Goal: Register for event/course

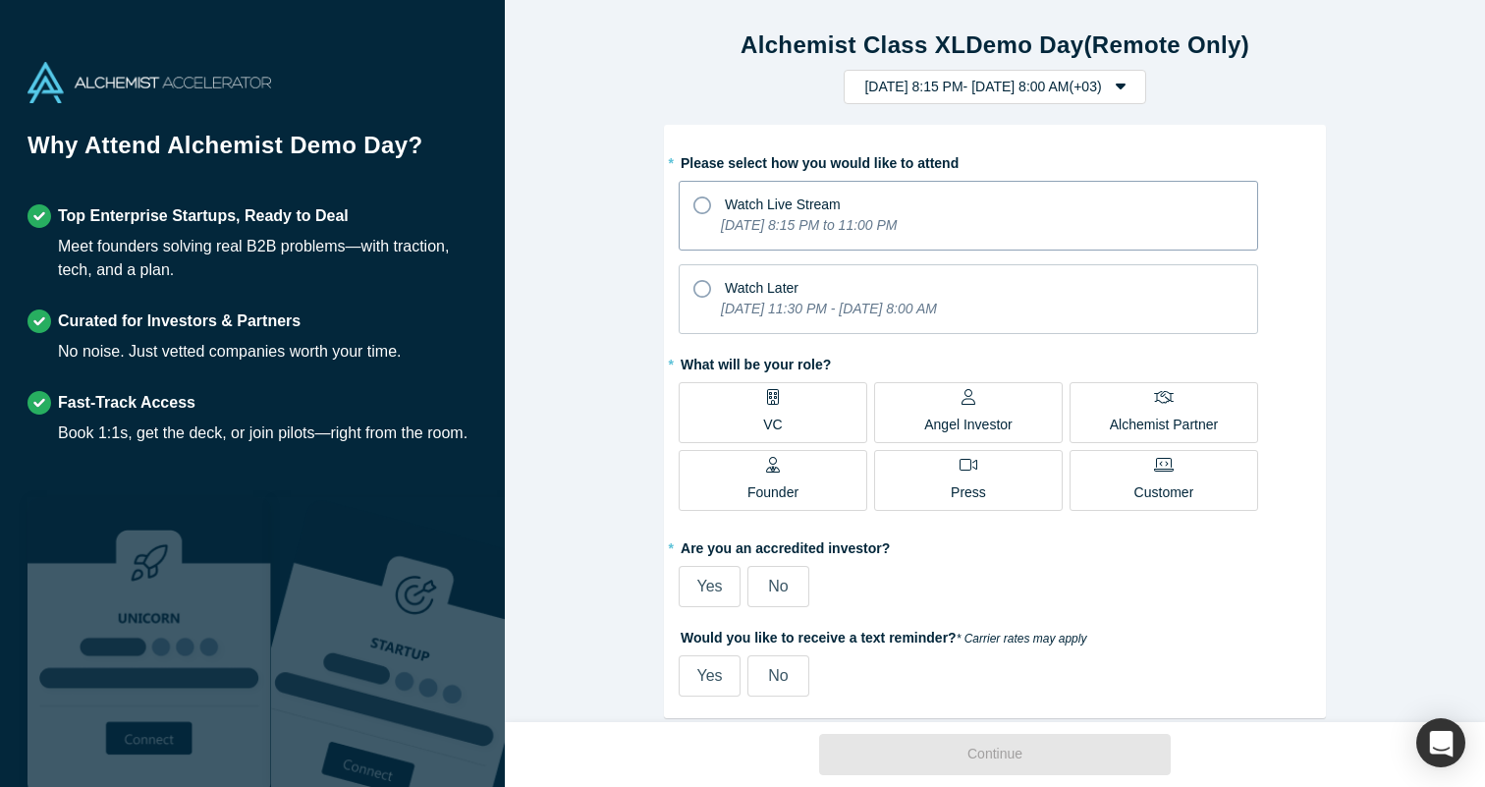
click at [1088, 215] on label "Watch Live Stream [DATE] 8:15 PM to 11:00 PM" at bounding box center [968, 216] width 579 height 70
click at [0, 0] on input "Watch Live Stream [DATE] 8:15 PM to 11:00 PM" at bounding box center [0, 0] width 0 height 0
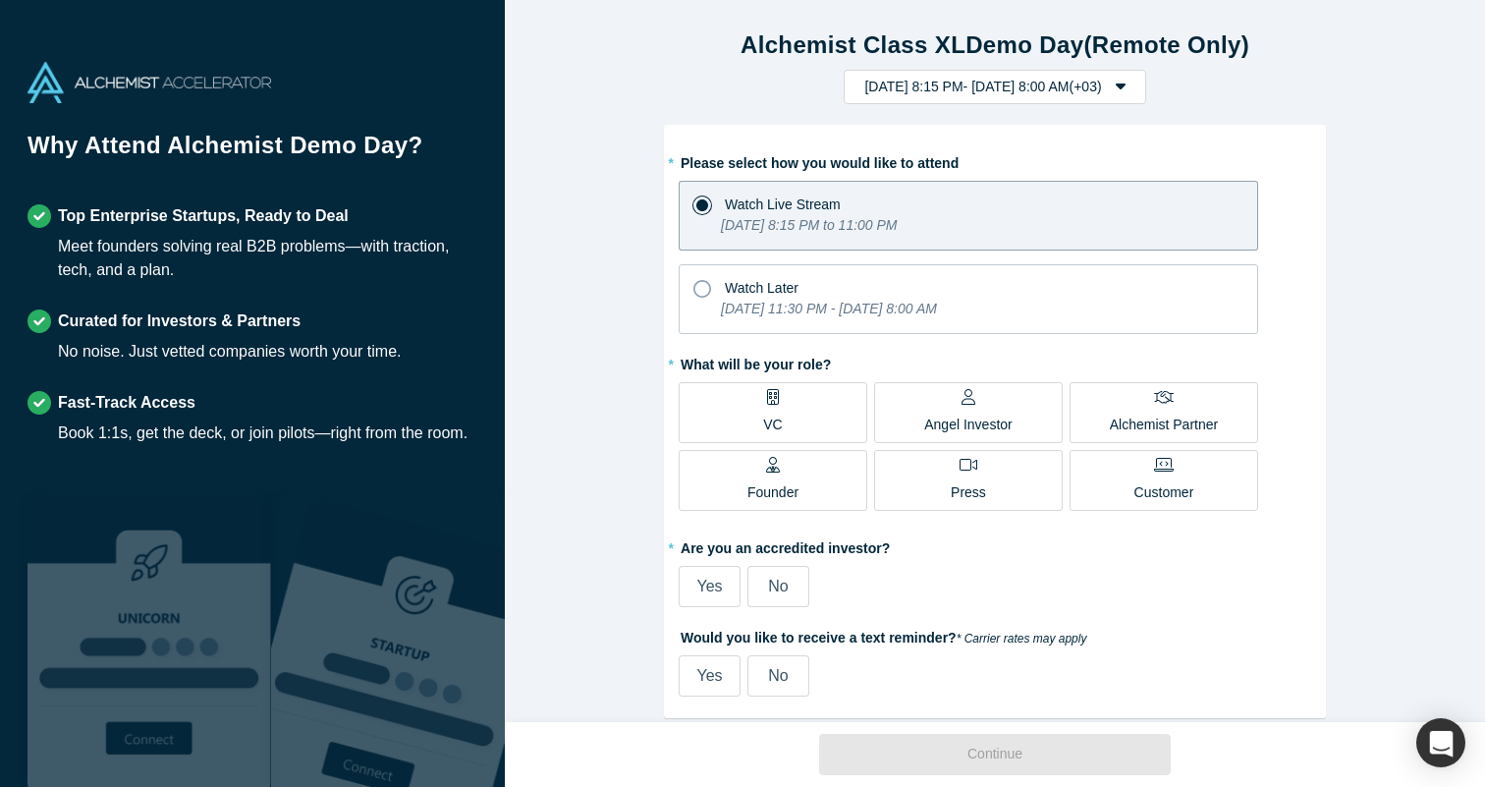
click at [1288, 258] on div "* Please select how you would like to attend Watch Live Stream [DATE] 8:15 PM t…" at bounding box center [995, 240] width 632 height 188
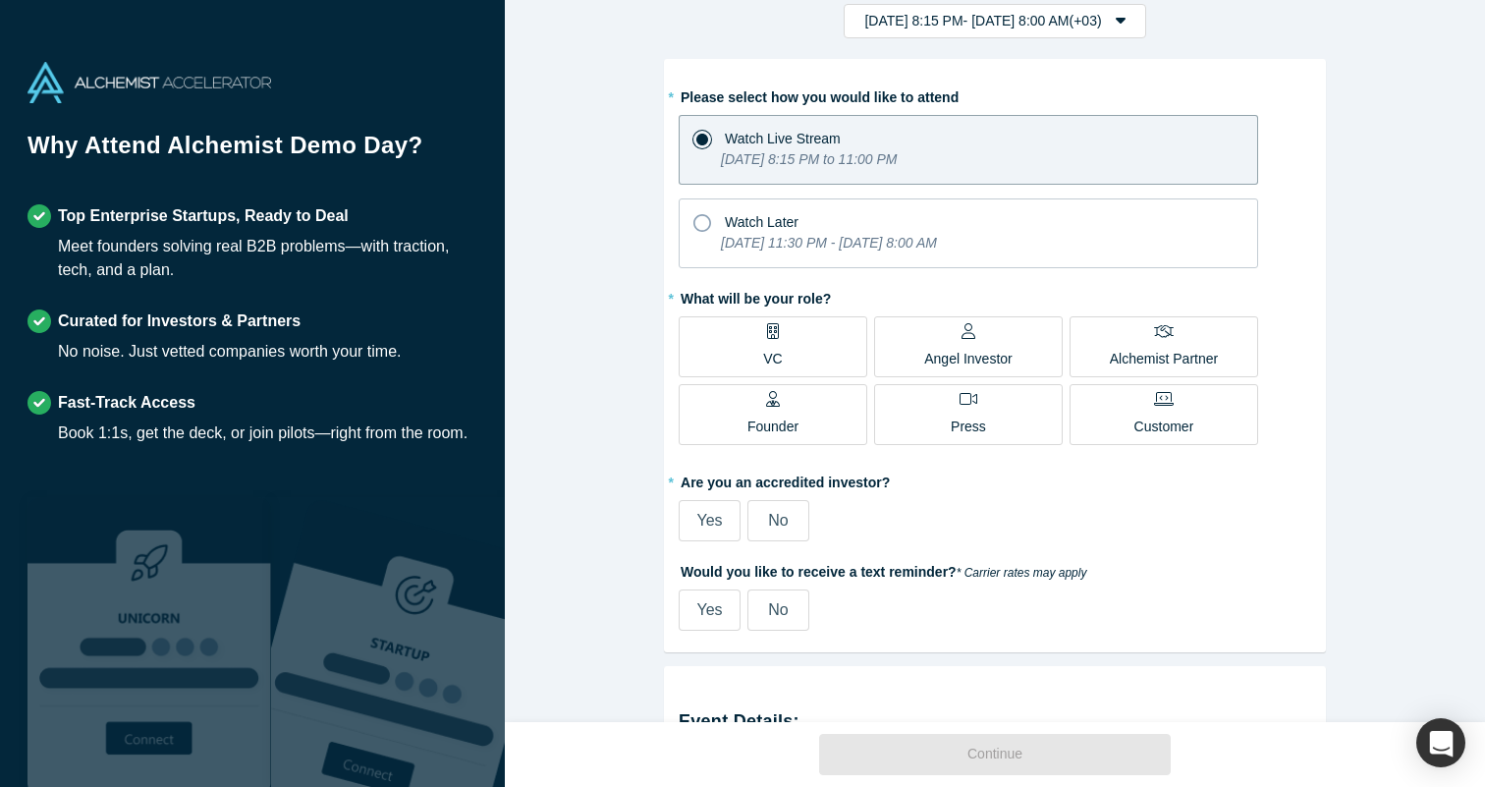
scroll to position [59, 0]
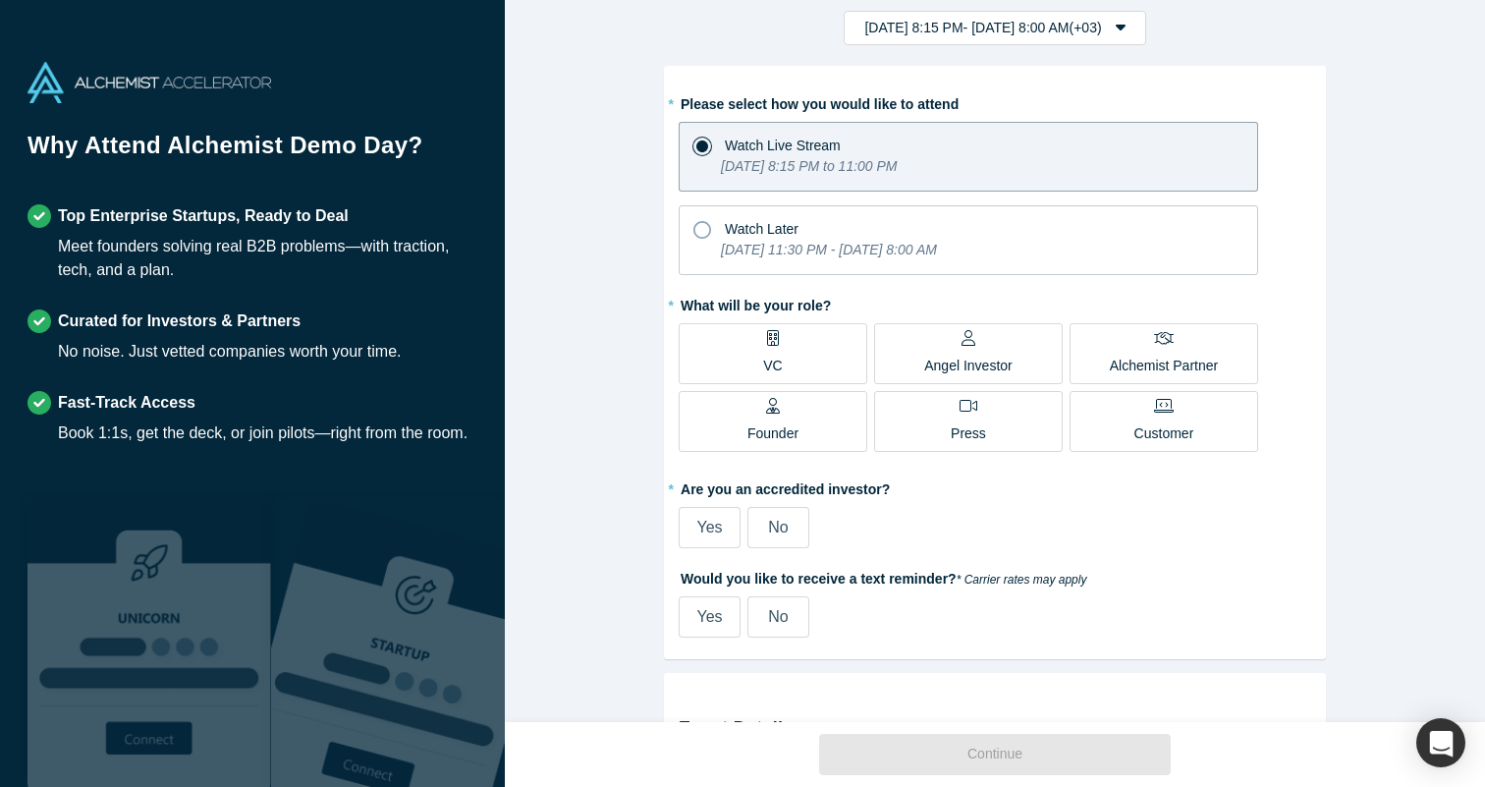
click at [974, 361] on p "Angel Investor" at bounding box center [968, 365] width 88 height 21
click at [0, 0] on input "Angel Investor" at bounding box center [0, 0] width 0 height 0
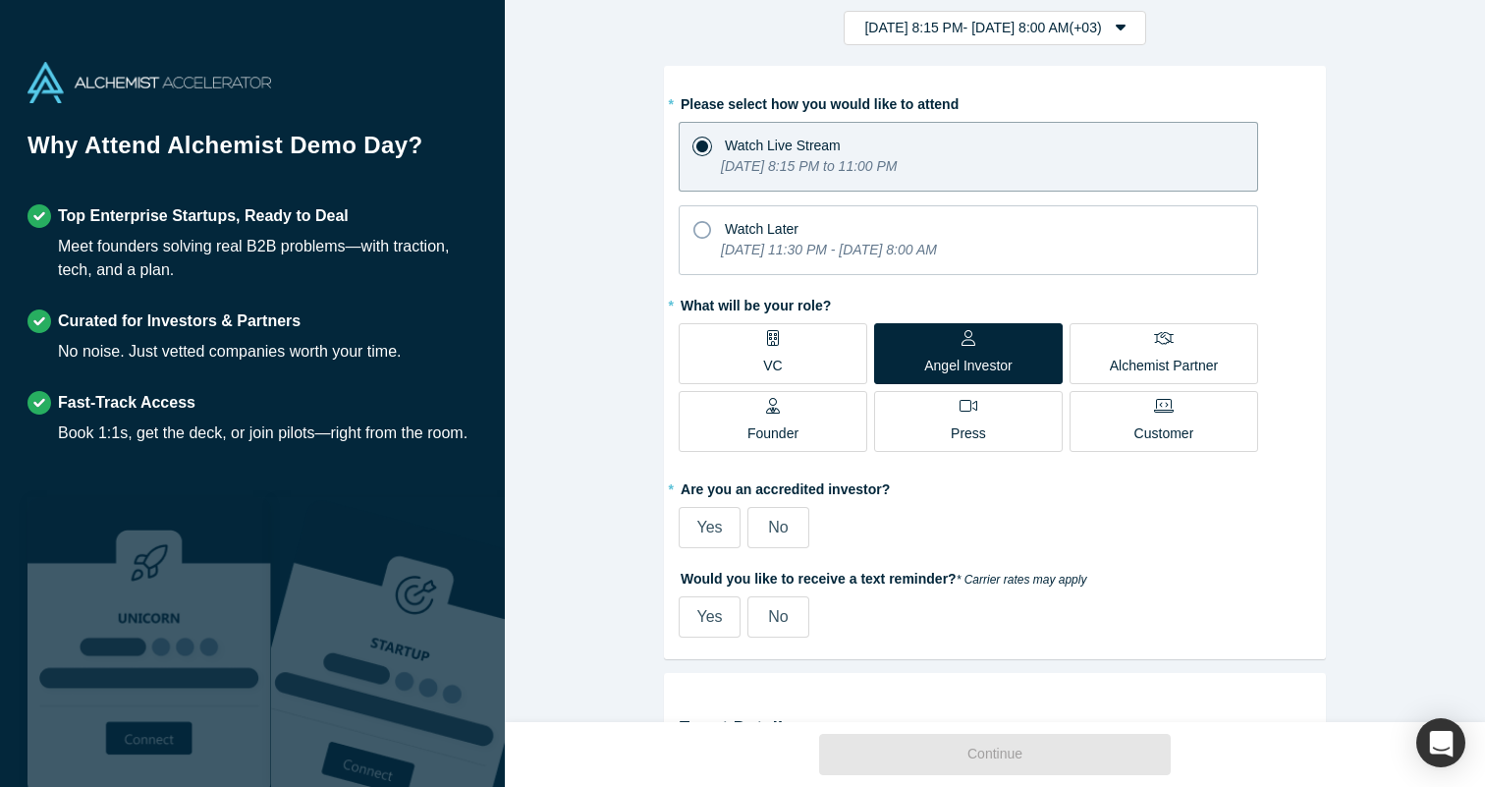
click at [849, 352] on label "VC" at bounding box center [773, 353] width 189 height 61
click at [0, 0] on input "VC" at bounding box center [0, 0] width 0 height 0
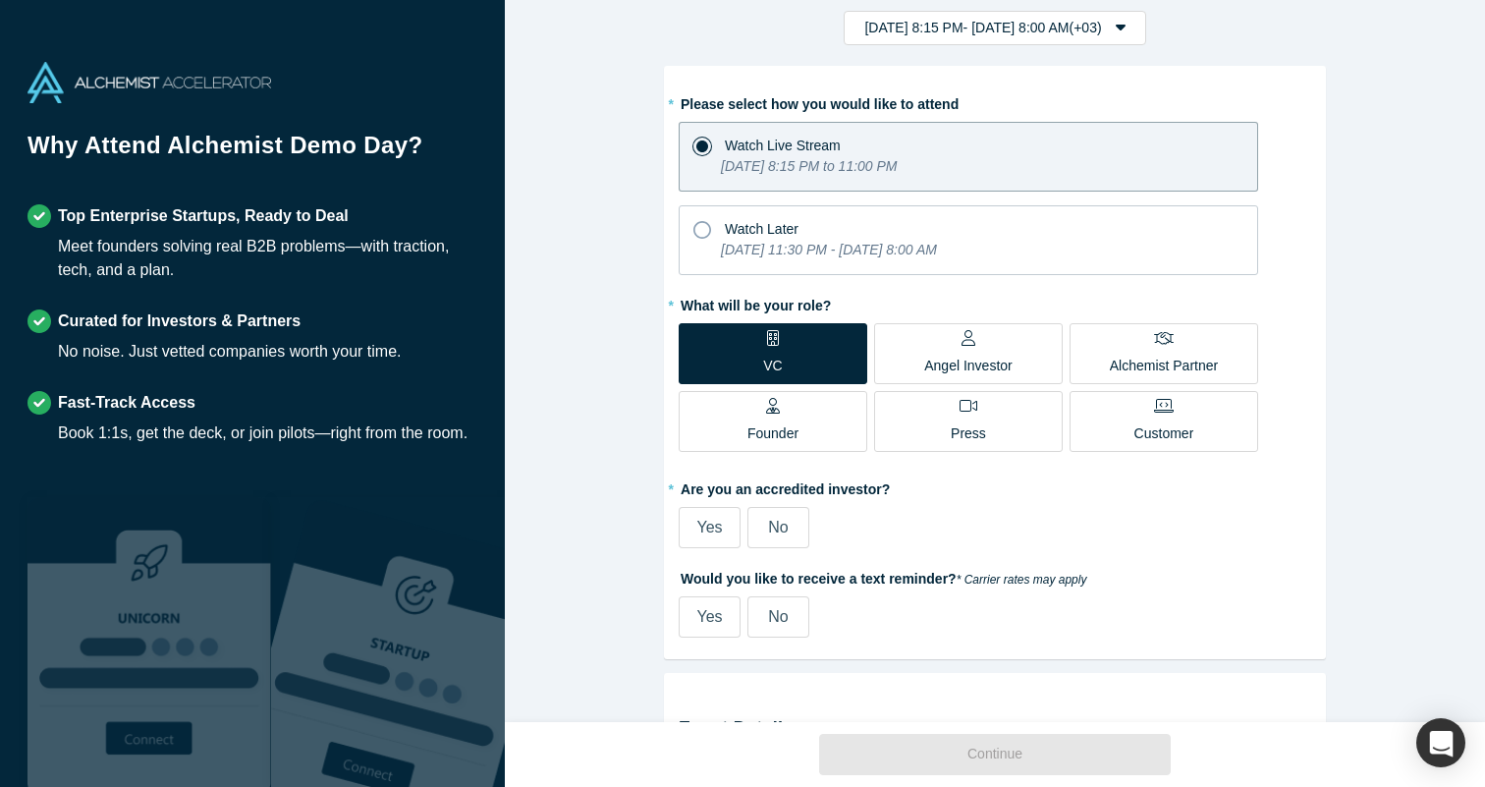
click at [982, 350] on div "Angel Investor" at bounding box center [968, 353] width 88 height 46
click at [0, 0] on input "Angel Investor" at bounding box center [0, 0] width 0 height 0
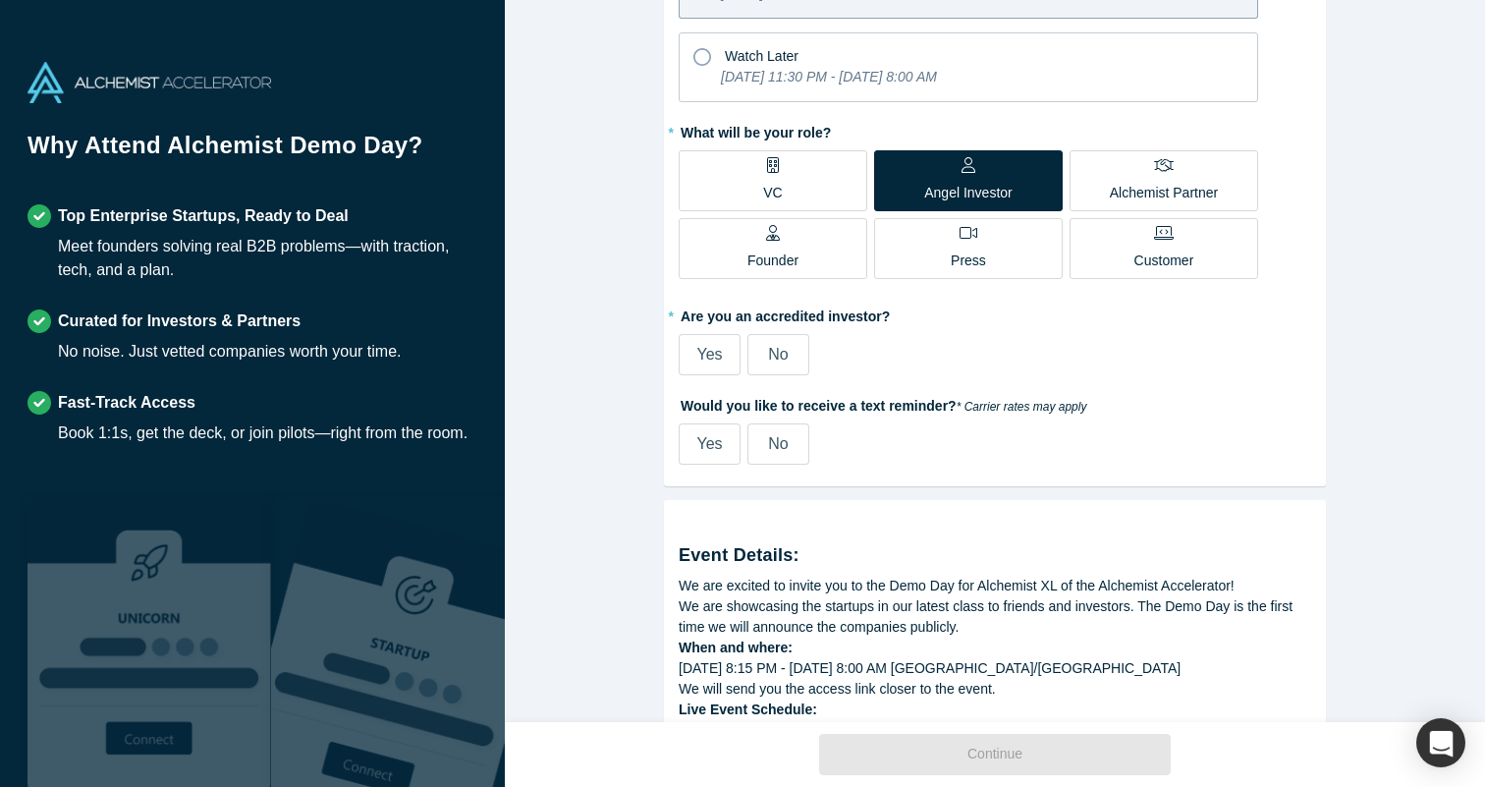
scroll to position [234, 0]
click at [839, 190] on label "VC" at bounding box center [773, 178] width 189 height 61
click at [0, 0] on input "VC" at bounding box center [0, 0] width 0 height 0
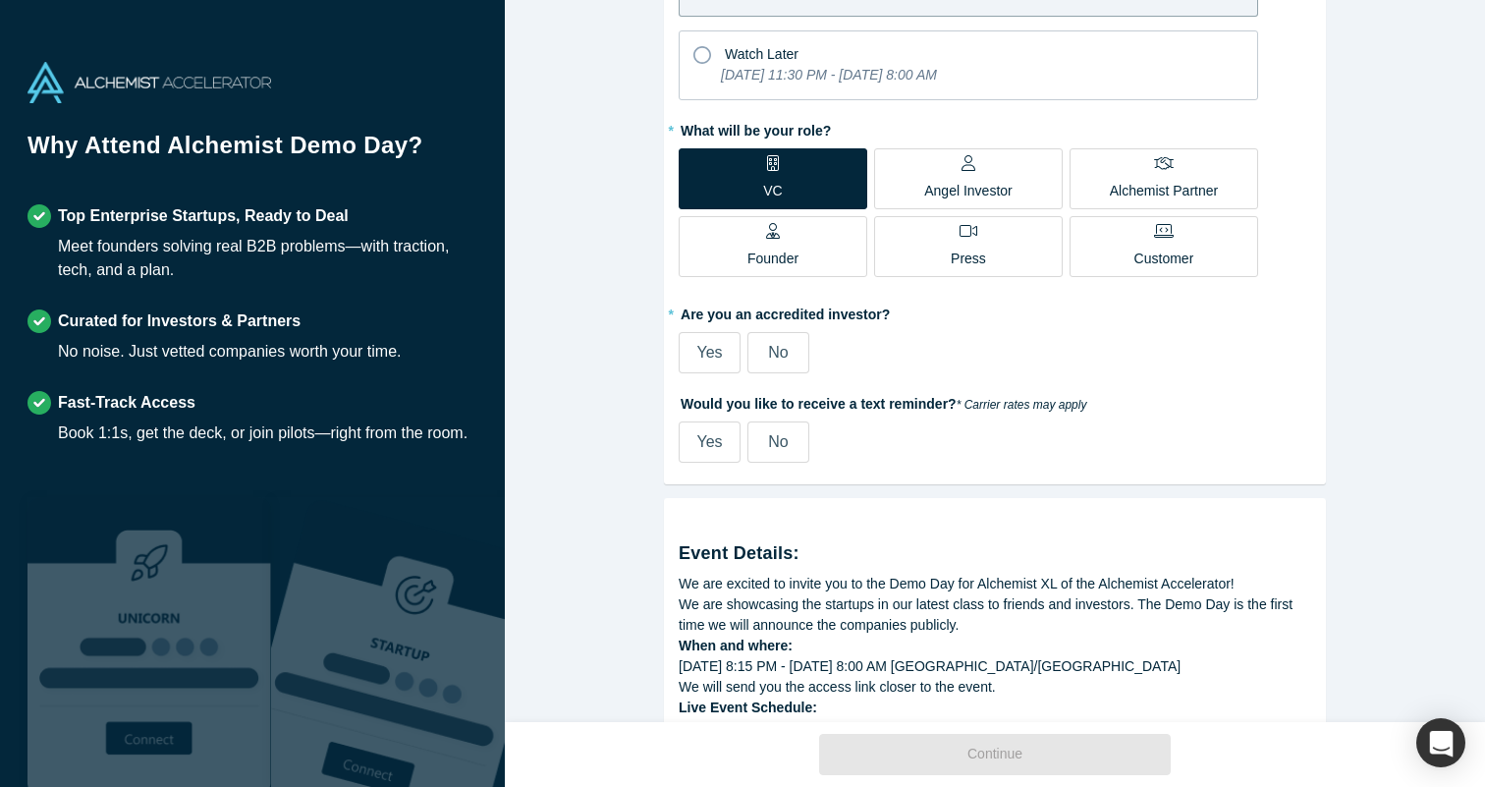
click at [1020, 194] on label "Angel Investor" at bounding box center [968, 178] width 189 height 61
click at [0, 0] on input "Angel Investor" at bounding box center [0, 0] width 0 height 0
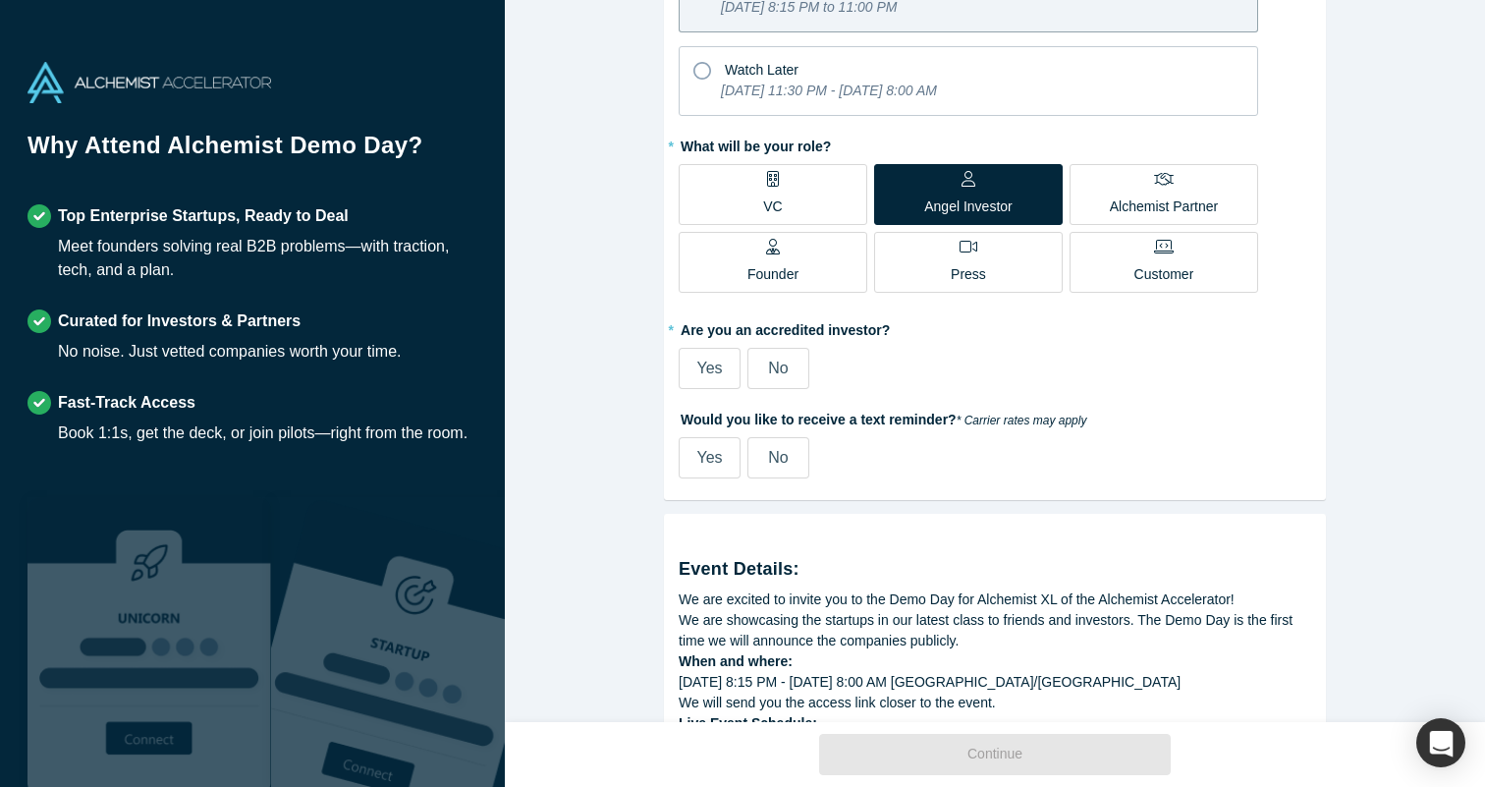
scroll to position [217, 0]
click at [713, 370] on span "Yes" at bounding box center [709, 368] width 26 height 17
click at [0, 0] on input "Yes" at bounding box center [0, 0] width 0 height 0
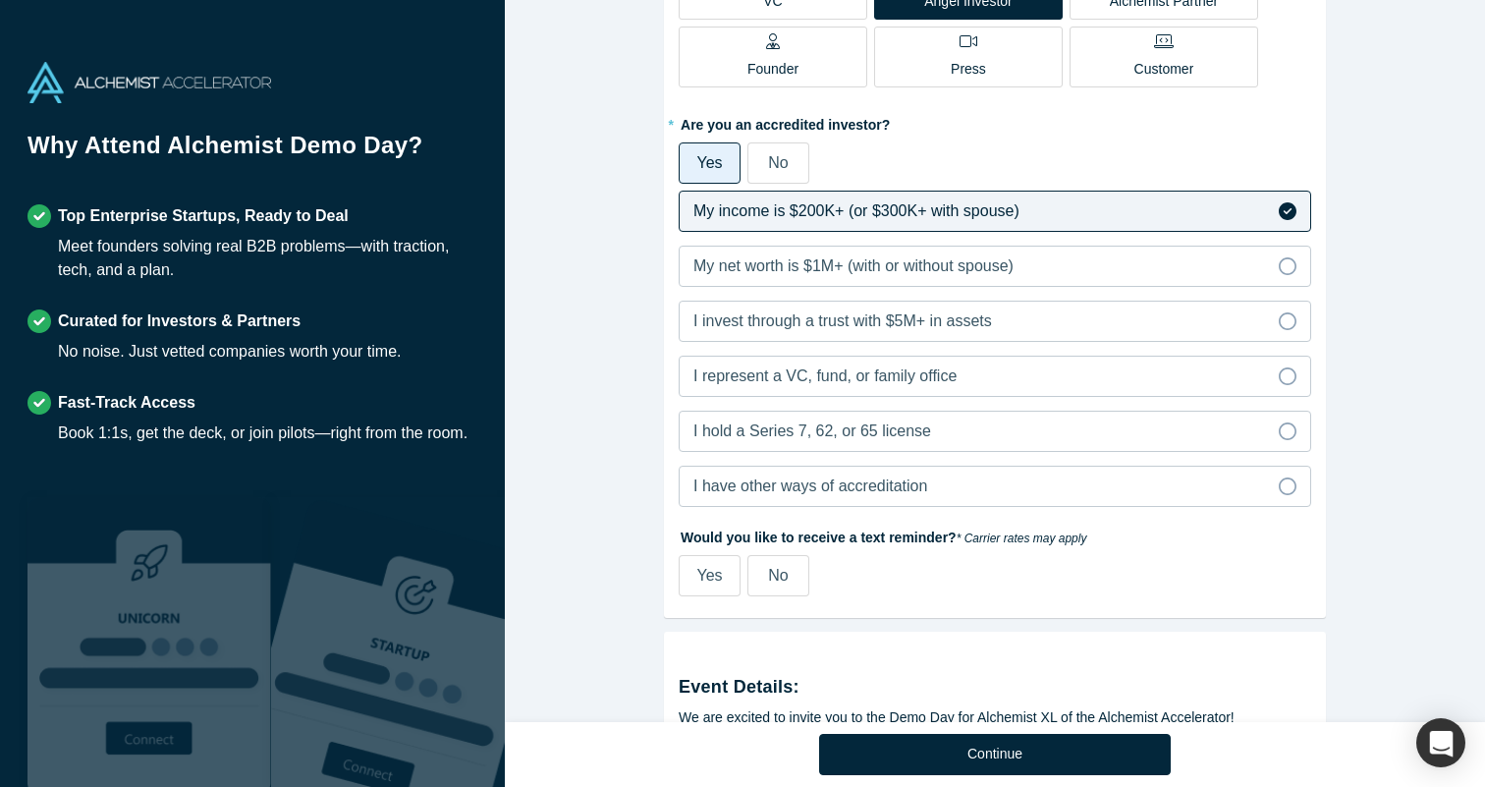
scroll to position [444, 0]
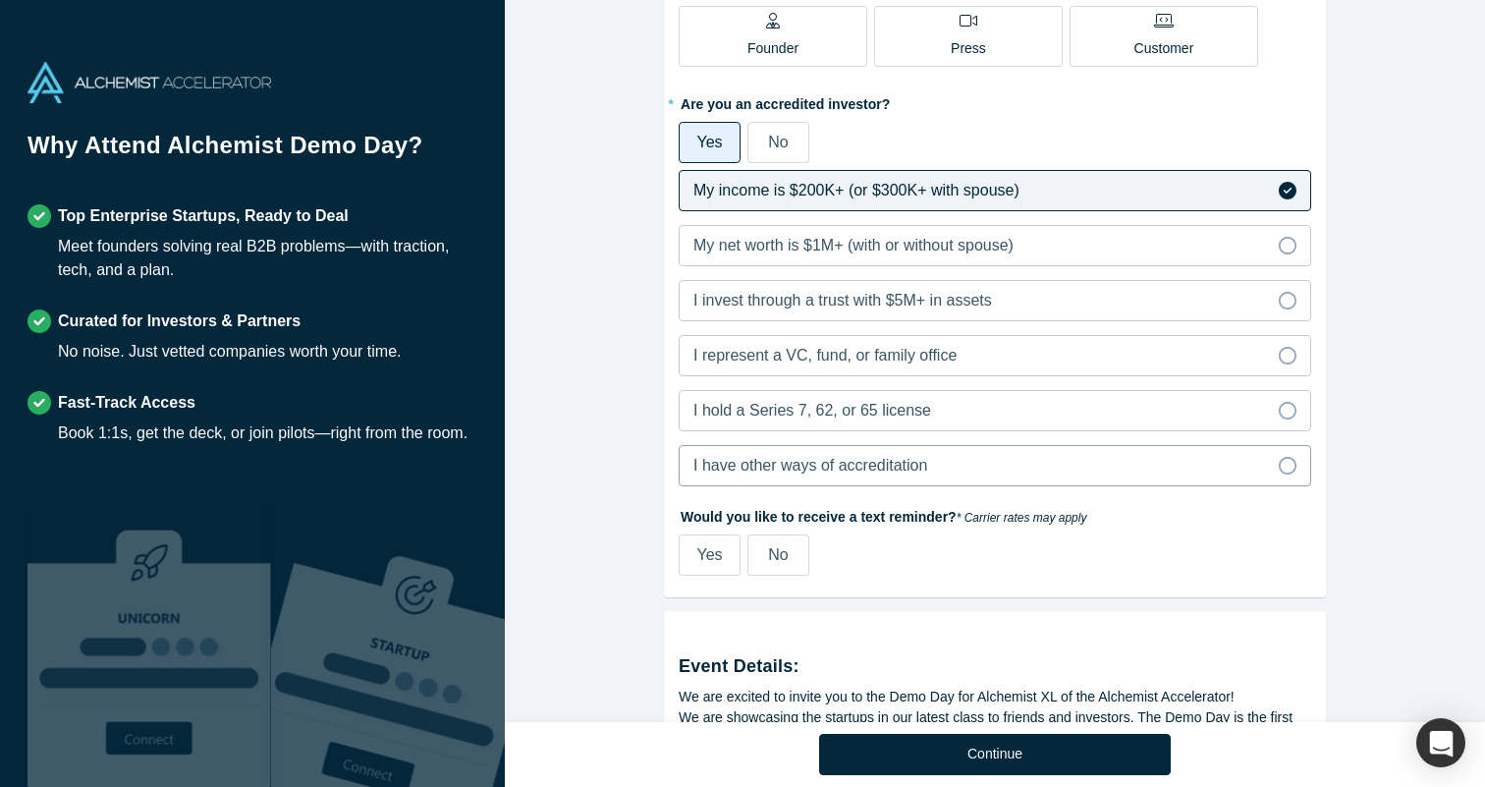
click at [919, 462] on span "I have other ways of accreditation" at bounding box center [810, 465] width 234 height 17
click at [0, 0] on input "I have other ways of accreditation" at bounding box center [0, 0] width 0 height 0
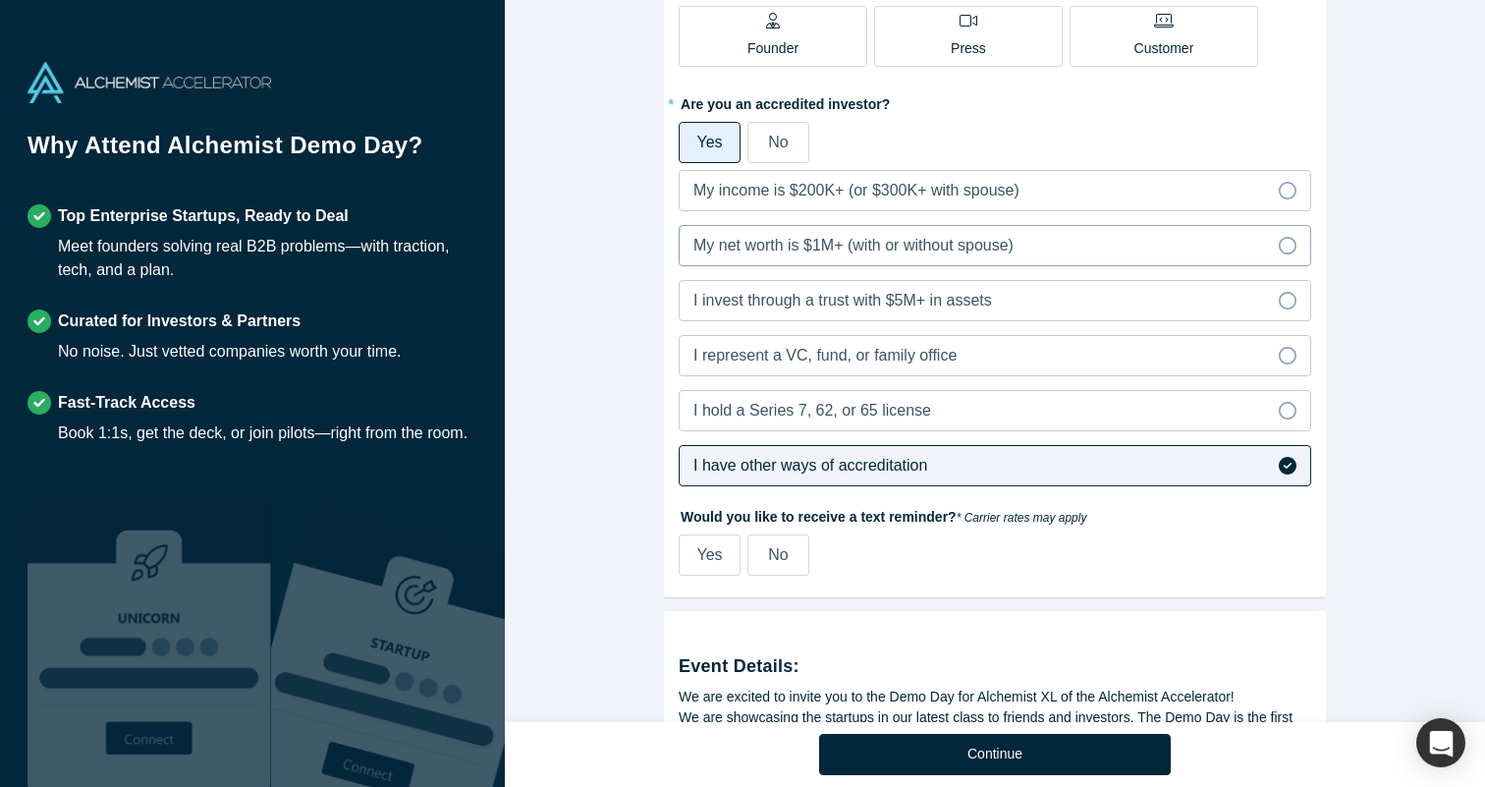
click at [1046, 246] on label "My net worth is $1M+ (with or without spouse)" at bounding box center [995, 245] width 632 height 41
click at [0, 0] on input "My net worth is $1M+ (with or without spouse)" at bounding box center [0, 0] width 0 height 0
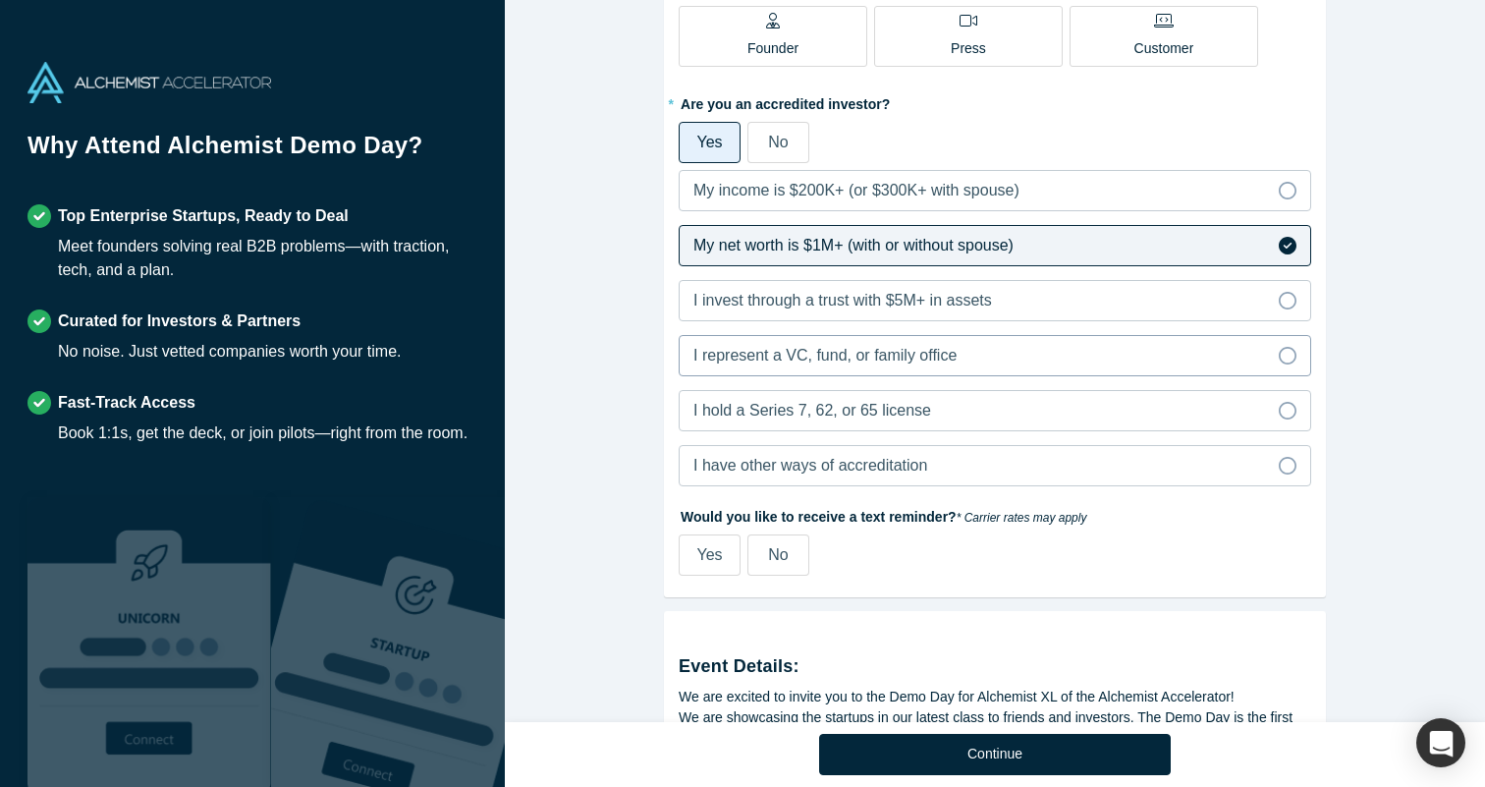
click at [976, 364] on label "I represent a VC, fund, or family office" at bounding box center [995, 355] width 632 height 41
click at [0, 0] on input "I represent a VC, fund, or family office" at bounding box center [0, 0] width 0 height 0
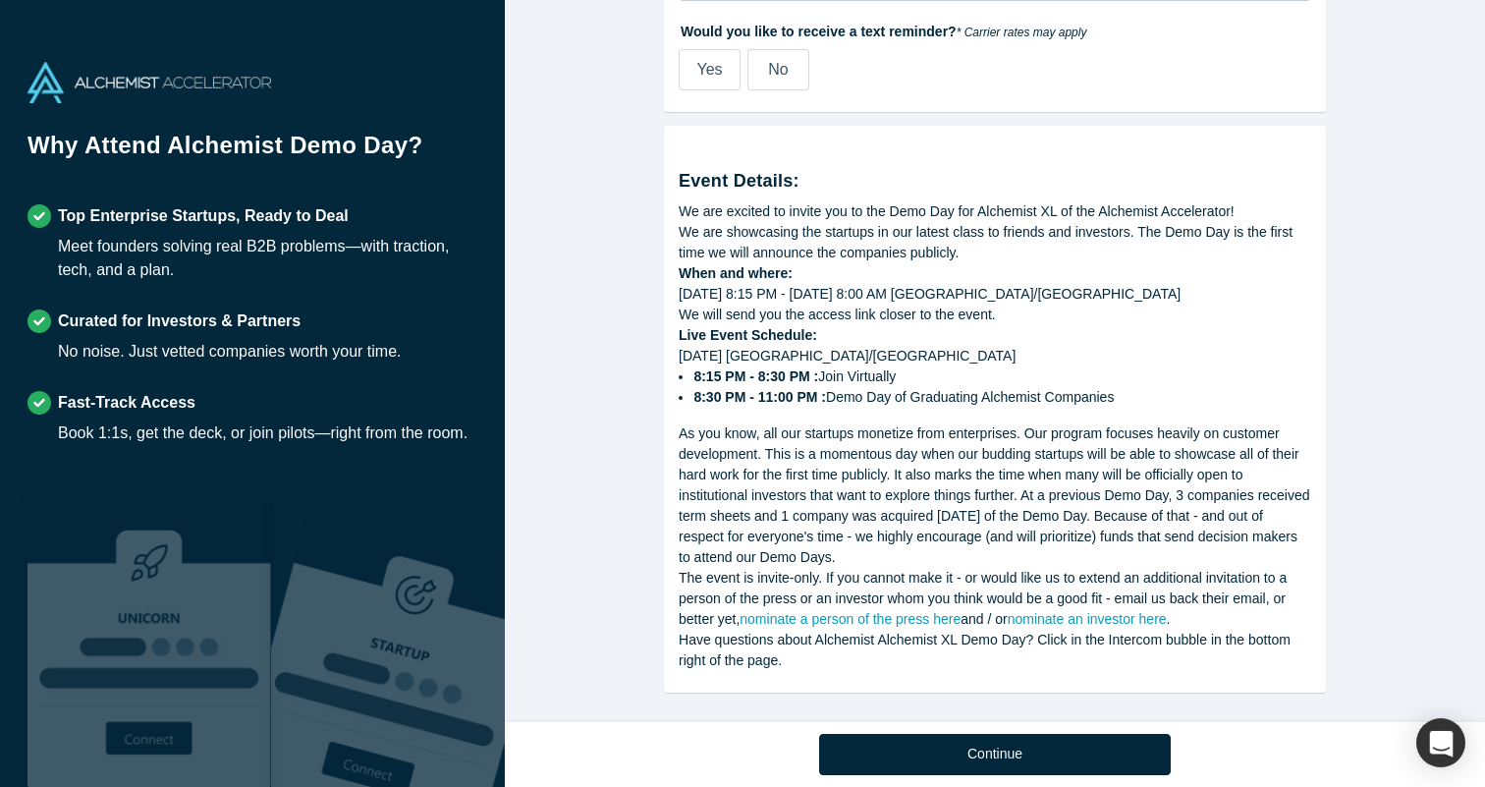
scroll to position [931, 0]
drag, startPoint x: 681, startPoint y: 175, endPoint x: 1152, endPoint y: 398, distance: 521.4
click at [1152, 398] on div "Event Details: We are excited to invite you to the Demo Day for Alchemist XL of…" at bounding box center [995, 403] width 632 height 530
copy div "Event Details: We are excited to invite you to the Demo Day for Alchemist XL of…"
click at [869, 499] on div "As you know, all our startups monetize from enterprises. Our program focuses he…" at bounding box center [995, 493] width 632 height 144
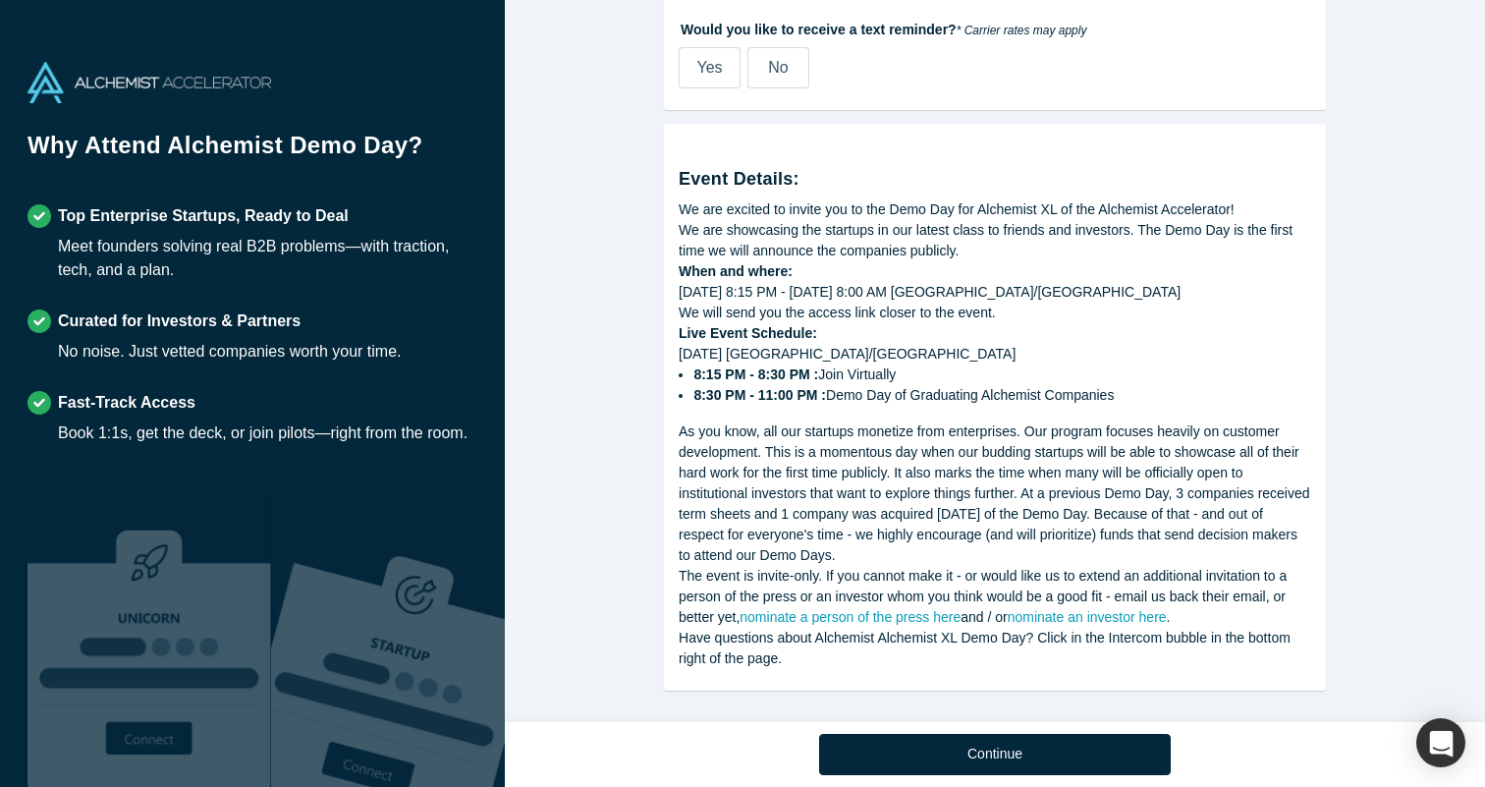
click at [869, 499] on div "As you know, all our startups monetize from enterprises. Our program focuses he…" at bounding box center [995, 493] width 632 height 144
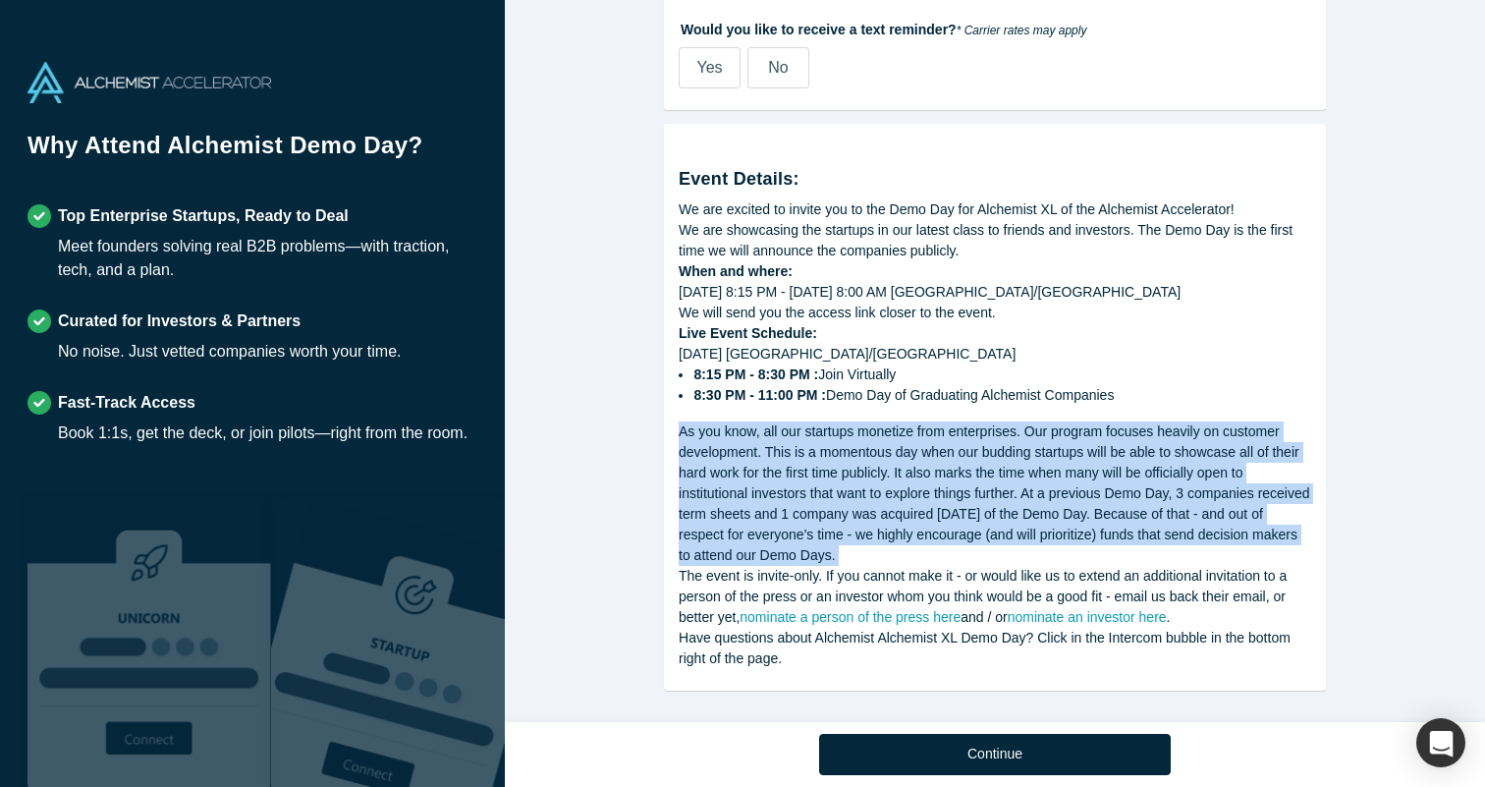
click at [869, 499] on div "As you know, all our startups monetize from enterprises. Our program focuses he…" at bounding box center [995, 493] width 632 height 144
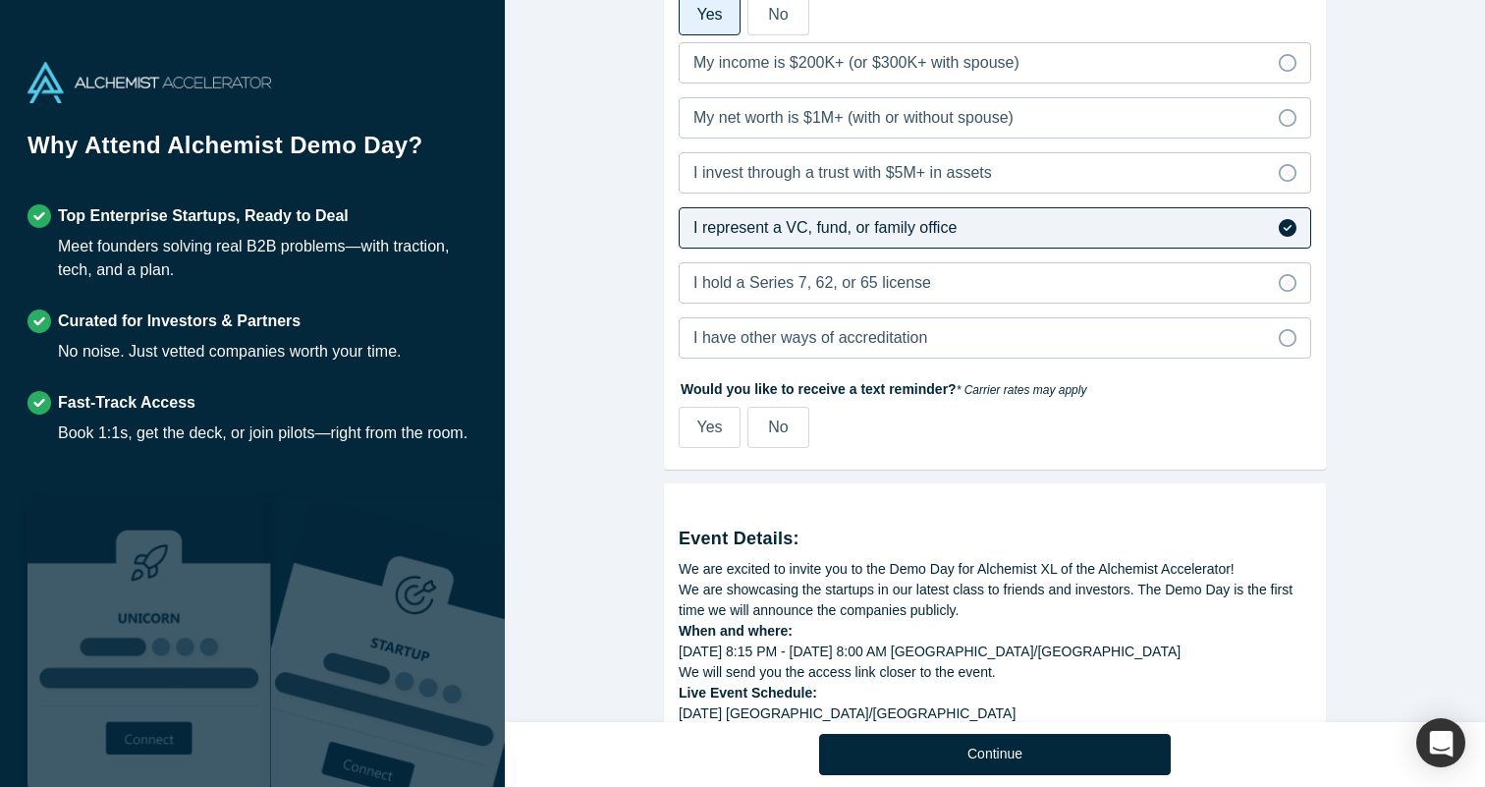
scroll to position [940, 0]
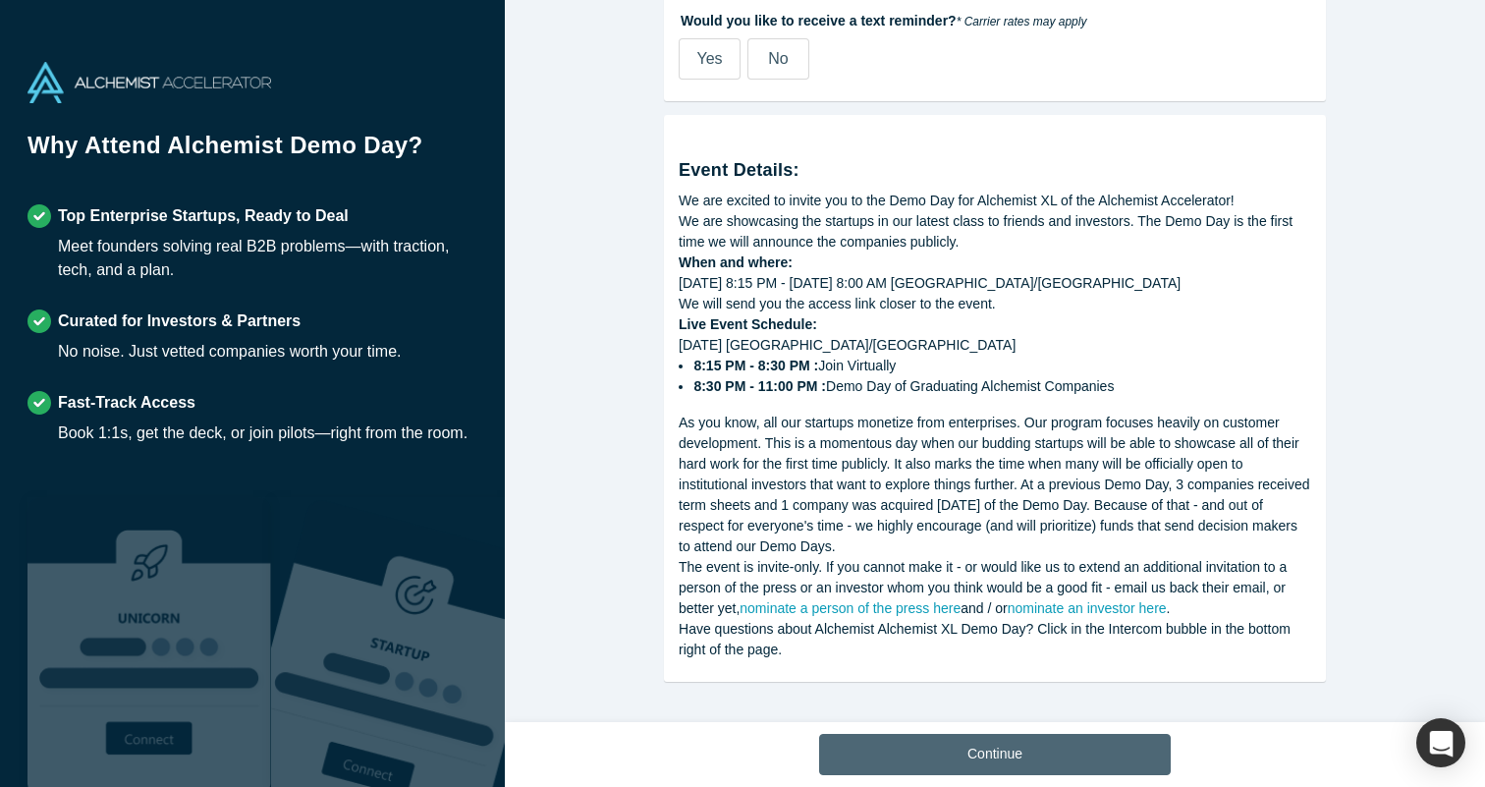
click at [1059, 749] on button "Continue" at bounding box center [995, 754] width 352 height 41
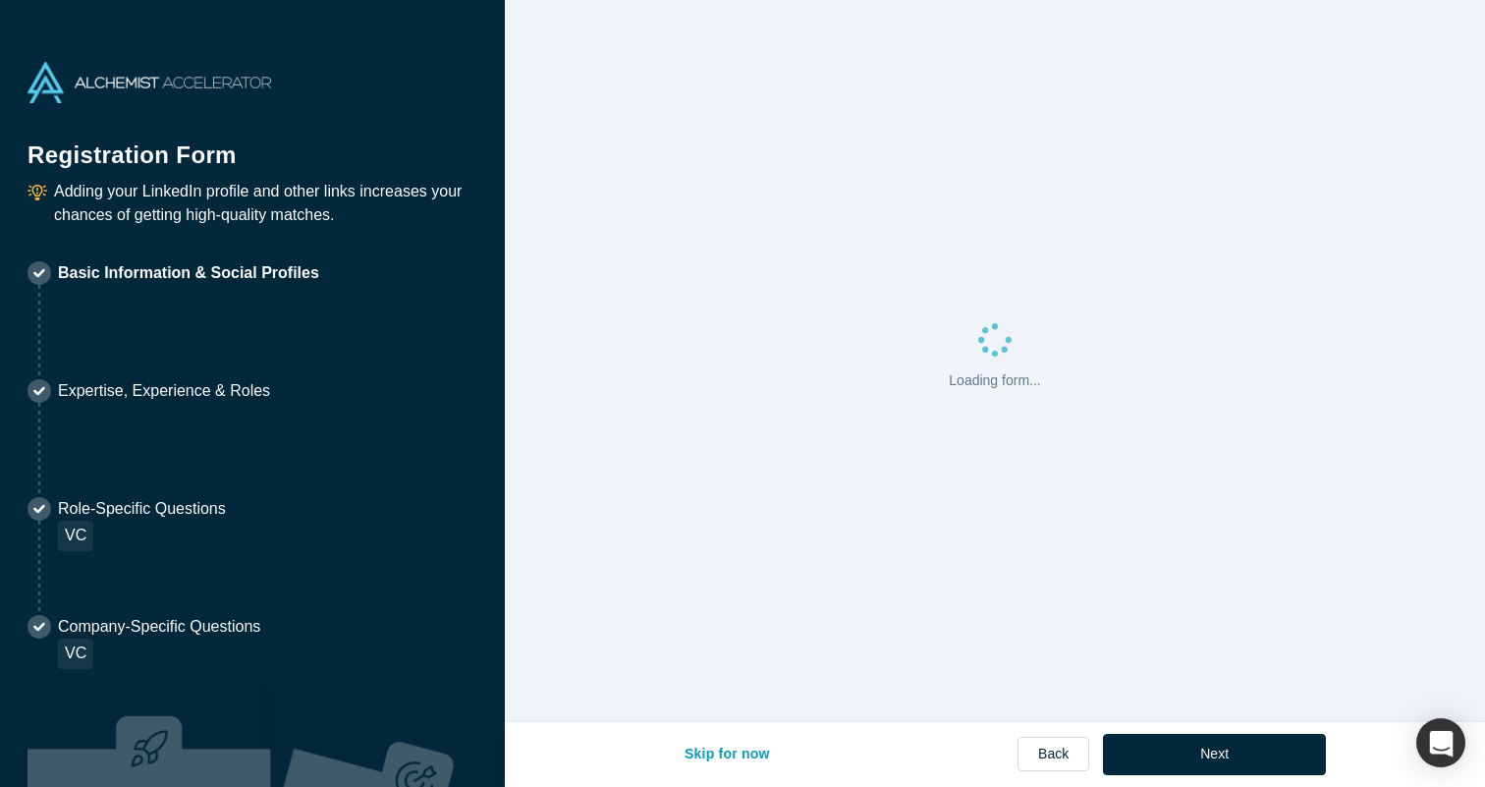
select select "US"
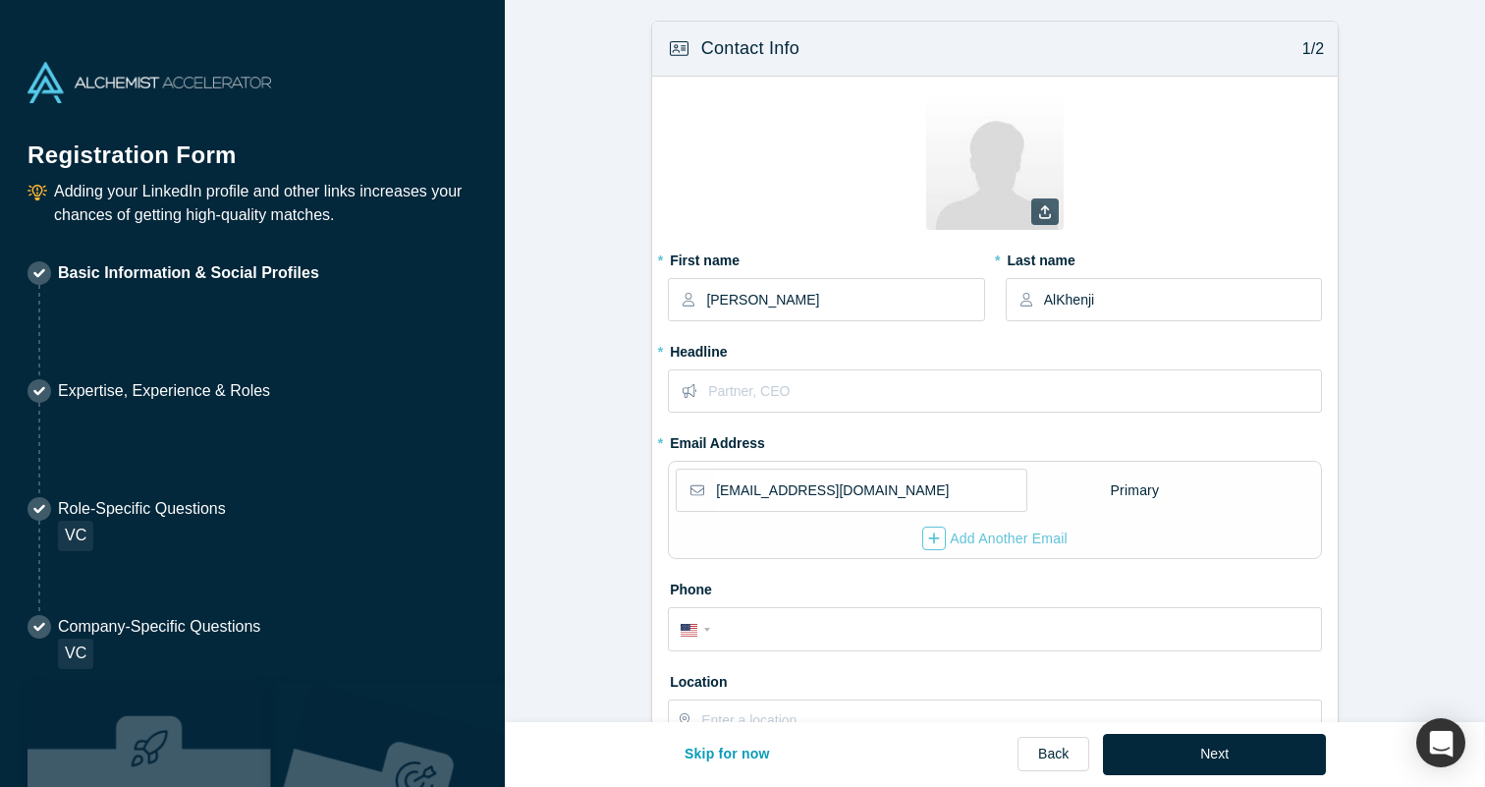
click at [1045, 211] on icon at bounding box center [1045, 212] width 12 height 14
click at [0, 0] on input "file" at bounding box center [0, 0] width 0 height 0
click at [1123, 302] on input "AlKhenji" at bounding box center [1182, 299] width 276 height 41
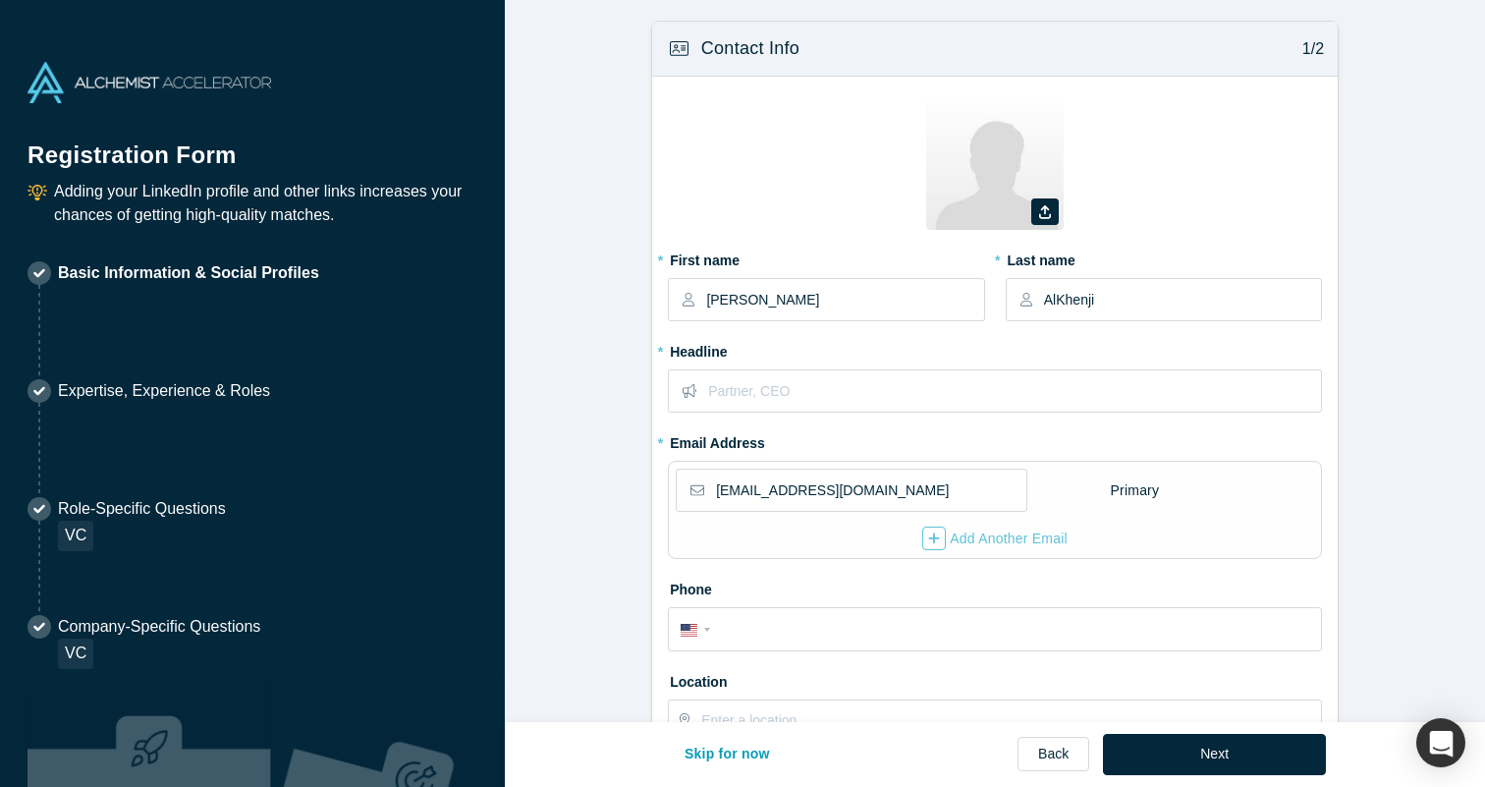
click at [1383, 313] on form "Contact Info 1/2 Zoom Save Remove Upload New * First name [PERSON_NAME] * Last …" at bounding box center [995, 609] width 980 height 1177
click at [1047, 209] on icon at bounding box center [1045, 212] width 12 height 14
click at [0, 0] on input "file" at bounding box center [0, 0] width 0 height 0
